Goal: Find specific page/section: Find specific page/section

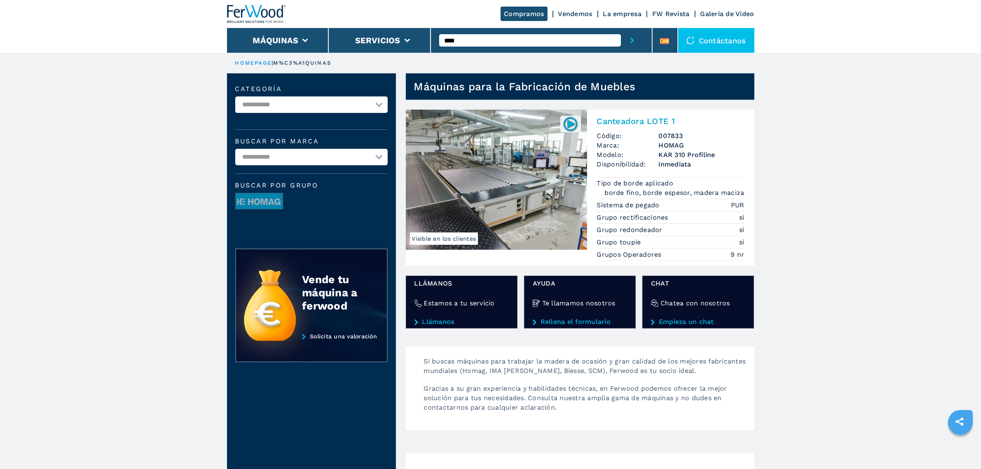
click at [533, 171] on img at bounding box center [496, 180] width 181 height 140
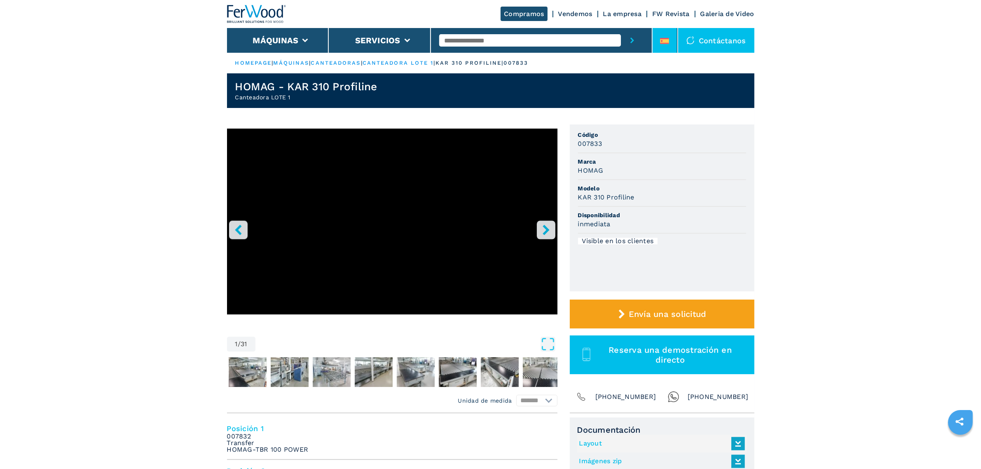
click at [663, 40] on icon at bounding box center [664, 41] width 9 height 6
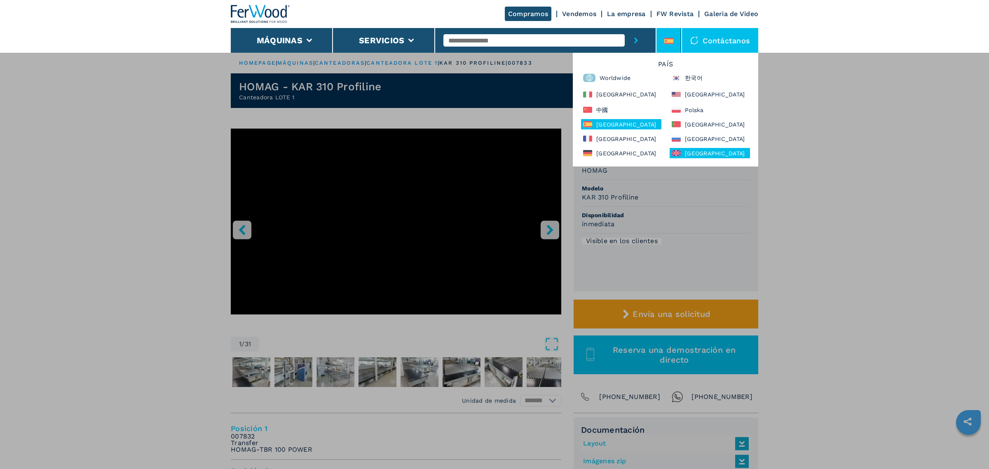
click at [711, 151] on div "United Kingdom" at bounding box center [710, 153] width 80 height 10
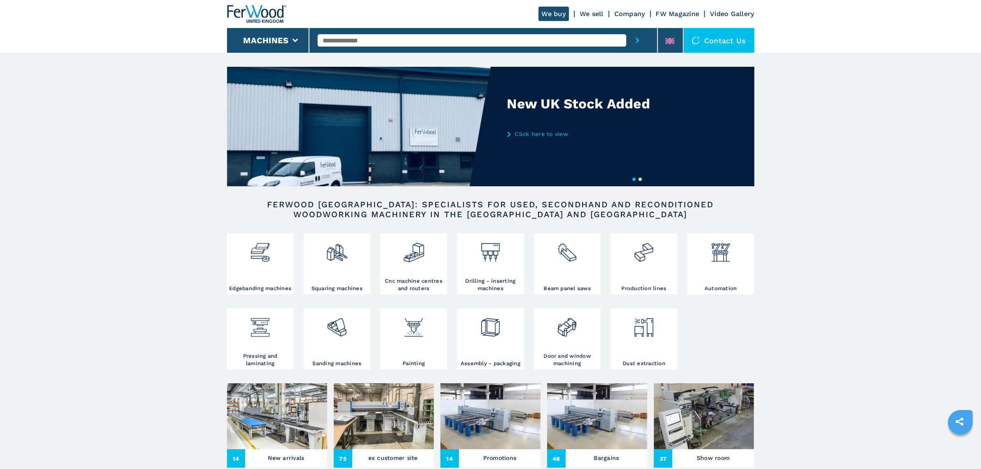
click at [512, 40] on input "text" at bounding box center [472, 40] width 309 height 12
click at [466, 54] on div "007833" at bounding box center [472, 54] width 309 height 15
type input "******"
